Goal: Share content

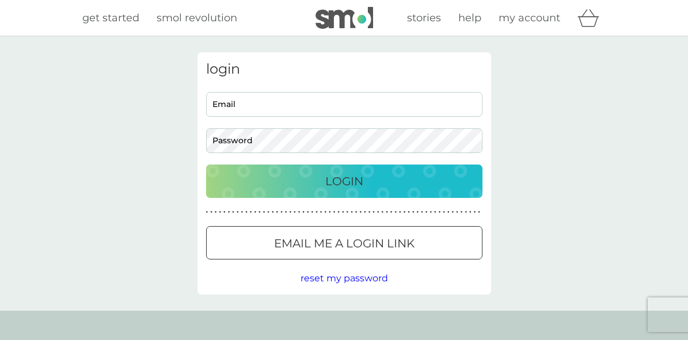
type input "[EMAIL_ADDRESS][DOMAIN_NAME]"
click at [356, 188] on p "Login" at bounding box center [344, 181] width 38 height 18
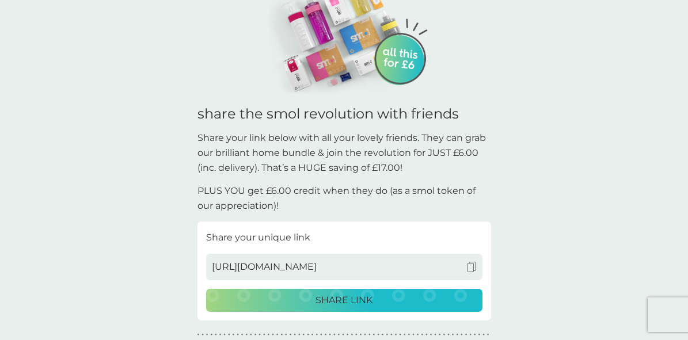
scroll to position [161, 0]
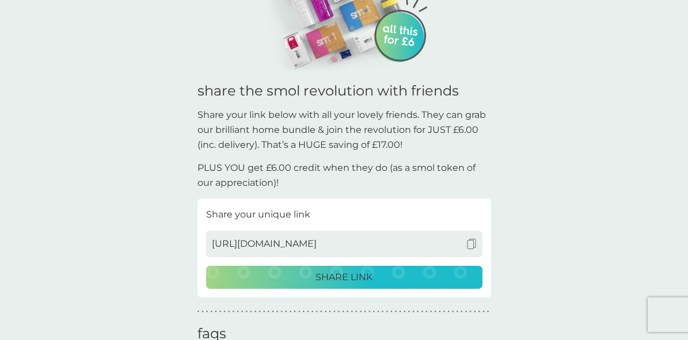
click at [346, 276] on p "SHARE LINK" at bounding box center [343, 277] width 57 height 15
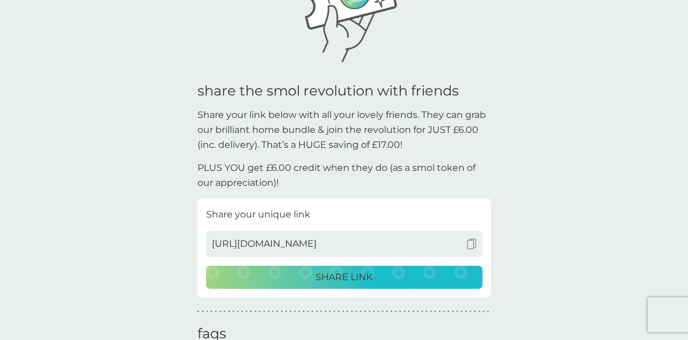
scroll to position [459, 0]
